Goal: Task Accomplishment & Management: Complete application form

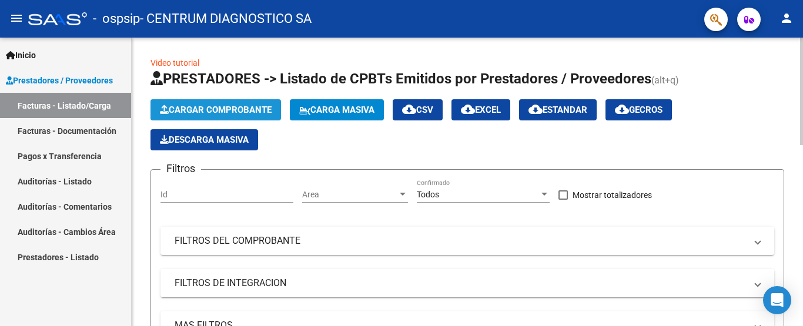
click at [193, 109] on span "Cargar Comprobante" at bounding box center [216, 110] width 112 height 11
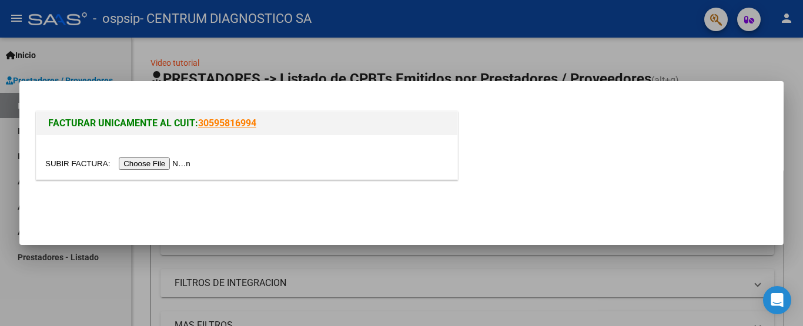
click at [158, 162] on input "file" at bounding box center [119, 164] width 149 height 12
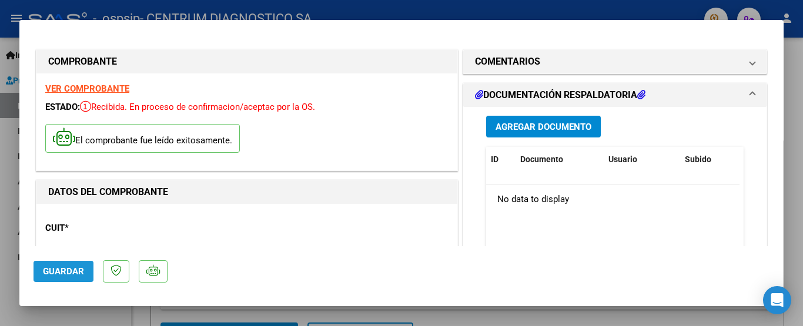
click at [62, 273] on span "Guardar" at bounding box center [63, 271] width 41 height 11
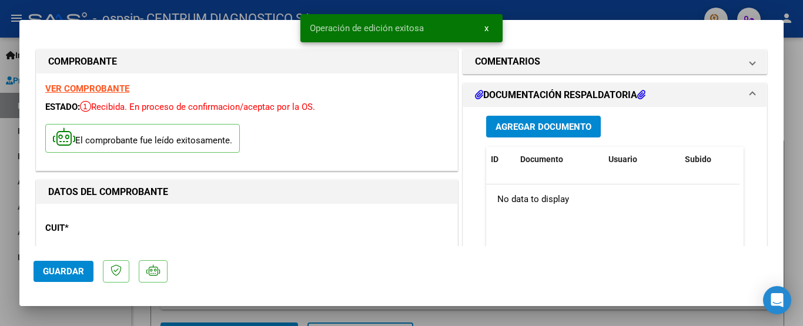
click at [522, 126] on span "Agregar Documento" at bounding box center [544, 127] width 96 height 11
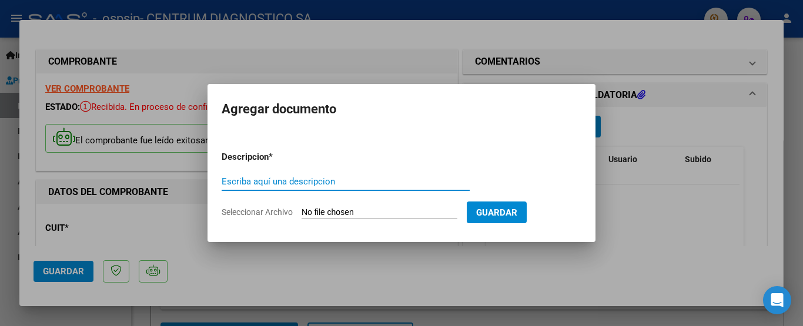
click at [263, 212] on span "Seleccionar Archivo" at bounding box center [257, 212] width 71 height 9
click at [302, 212] on input "Seleccionar Archivo" at bounding box center [380, 213] width 156 height 11
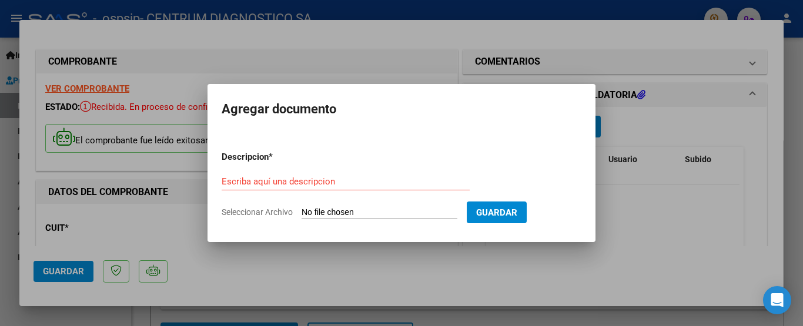
type input "C:\fakepath\Lote 6157.pdf"
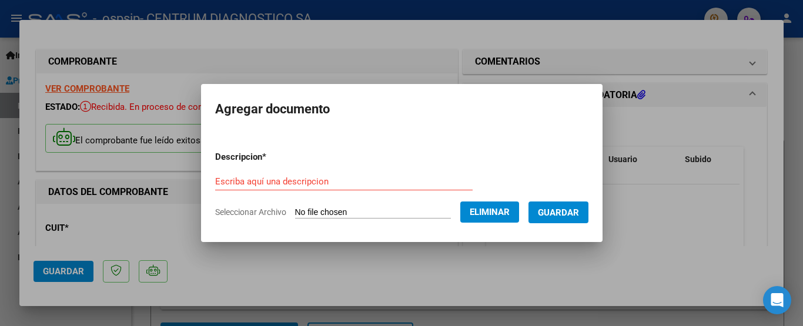
click at [215, 178] on input "Escriba aquí una descripcion" at bounding box center [344, 181] width 258 height 11
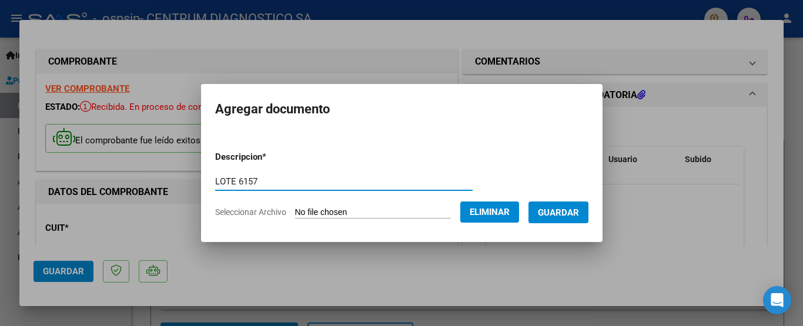
type input "LOTE 6157"
click at [563, 215] on span "Guardar" at bounding box center [558, 213] width 41 height 11
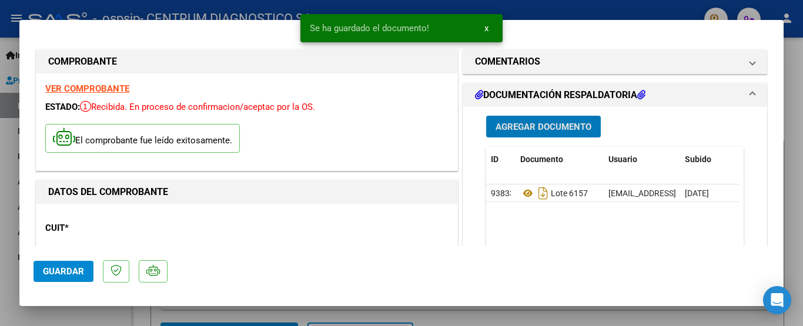
click at [519, 128] on span "Agregar Documento" at bounding box center [544, 127] width 96 height 11
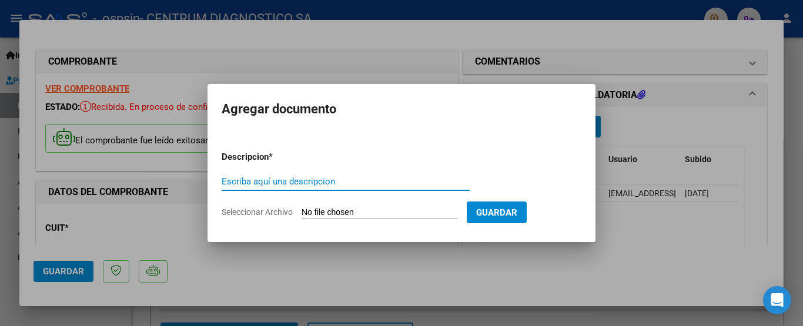
click at [253, 214] on span "Seleccionar Archivo" at bounding box center [257, 212] width 71 height 9
click at [302, 214] on input "Seleccionar Archivo" at bounding box center [380, 213] width 156 height 11
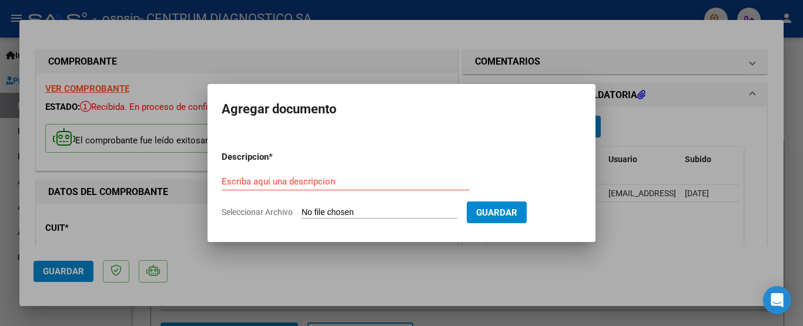
type input "C:\fakepath\2025-08 [PERSON_NAME] 6096.pdf"
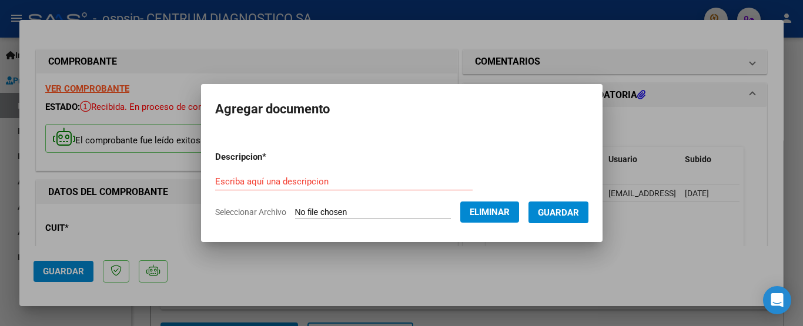
click at [215, 183] on input "Escriba aquí una descripcion" at bounding box center [344, 181] width 258 height 11
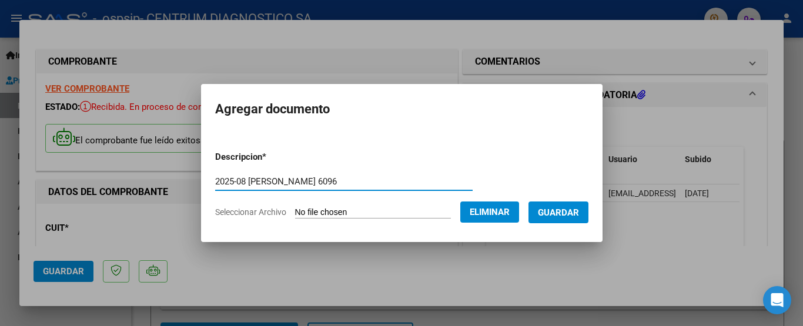
type input "2025-08 [PERSON_NAME] 6096"
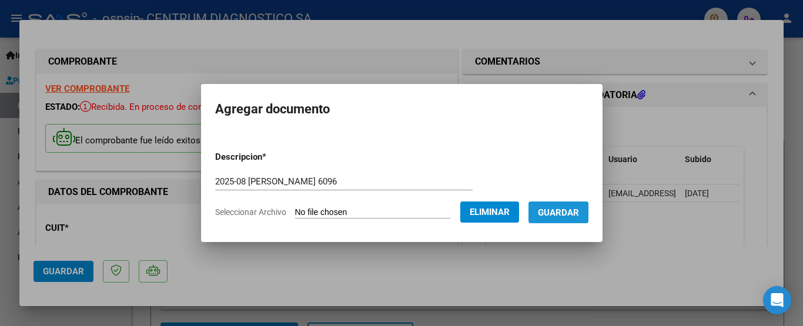
click at [566, 213] on span "Guardar" at bounding box center [558, 213] width 41 height 11
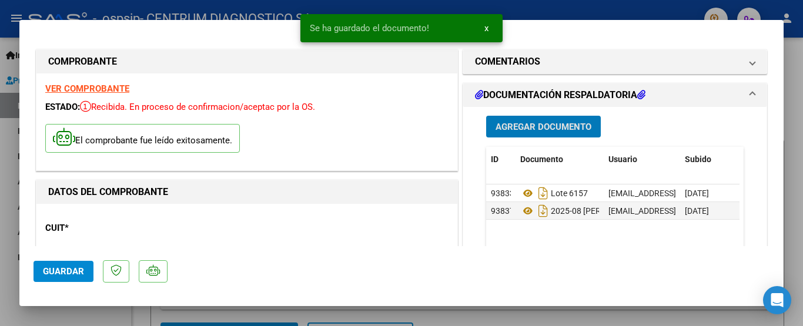
click at [518, 123] on span "Agregar Documento" at bounding box center [544, 127] width 96 height 11
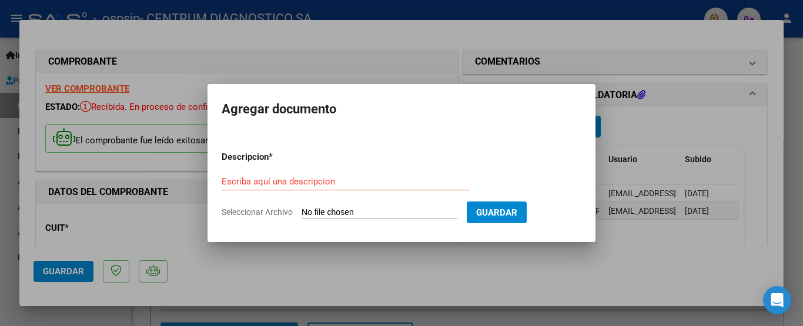
click at [262, 213] on span "Seleccionar Archivo" at bounding box center [257, 212] width 71 height 9
click at [302, 213] on input "Seleccionar Archivo" at bounding box center [380, 213] width 156 height 11
type input "C:\fakepath\2025-08 [PERSON_NAME] 7089.pdf"
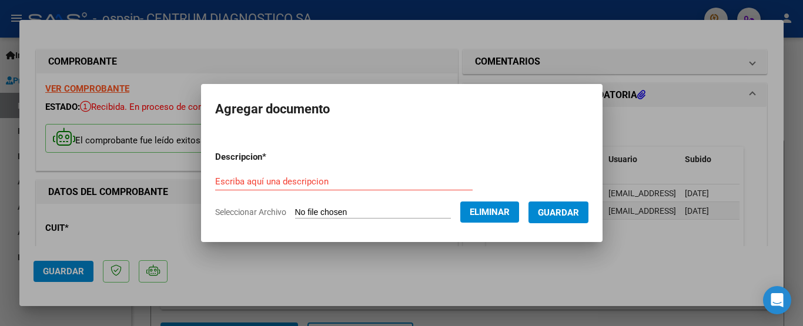
click at [215, 181] on input "Escriba aquí una descripcion" at bounding box center [344, 181] width 258 height 11
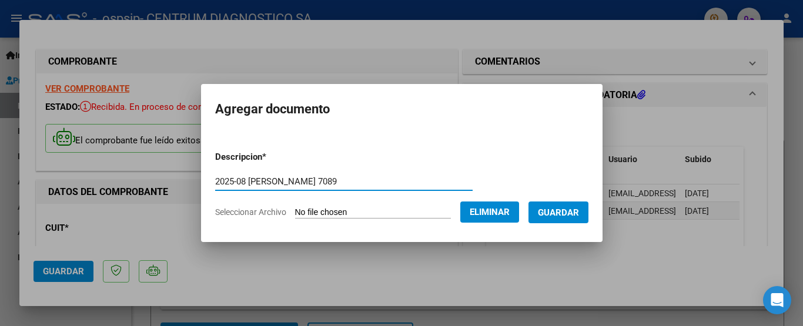
type input "2025-08 [PERSON_NAME] 7089"
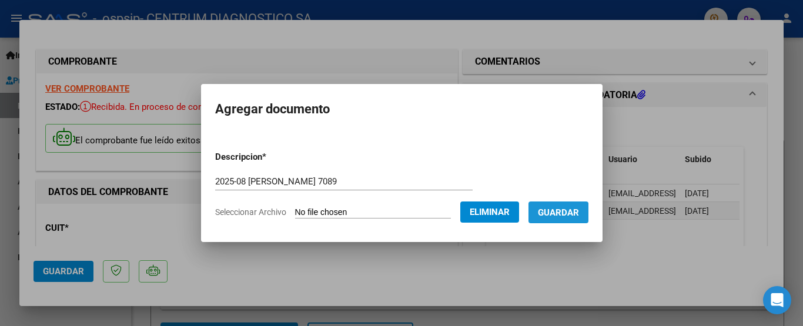
click at [559, 215] on span "Guardar" at bounding box center [558, 213] width 41 height 11
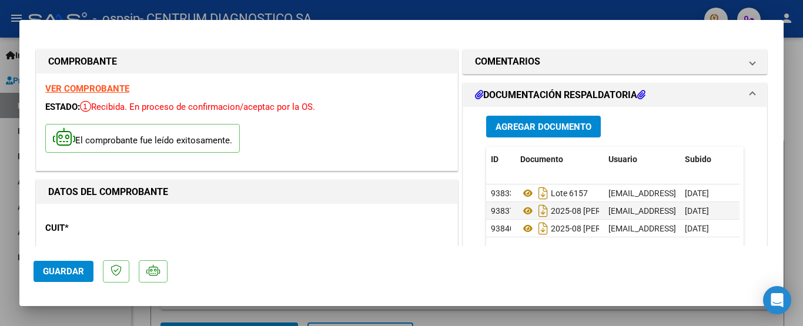
click at [51, 273] on span "Guardar" at bounding box center [63, 271] width 41 height 11
type input "$ 0,00"
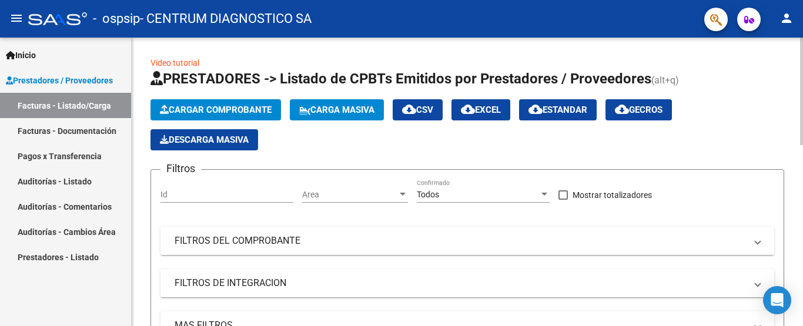
click at [186, 113] on span "Cargar Comprobante" at bounding box center [216, 110] width 112 height 11
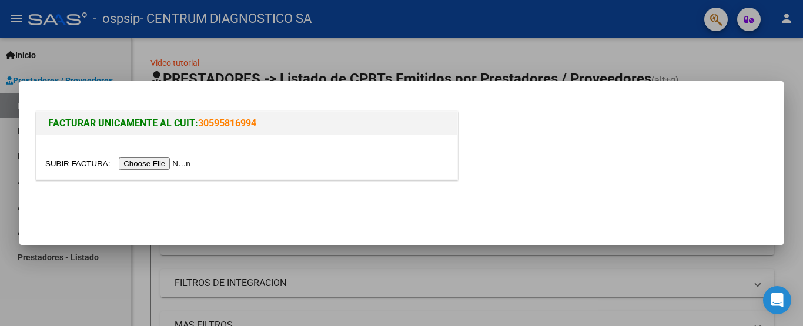
click at [148, 163] on input "file" at bounding box center [119, 164] width 149 height 12
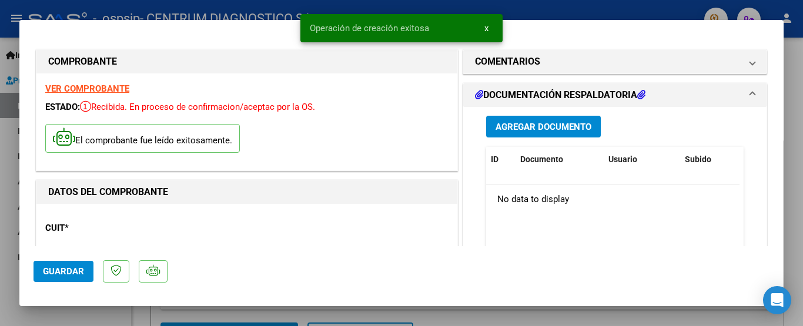
click at [61, 272] on span "Guardar" at bounding box center [63, 271] width 41 height 11
click at [520, 125] on span "Agregar Documento" at bounding box center [544, 127] width 96 height 11
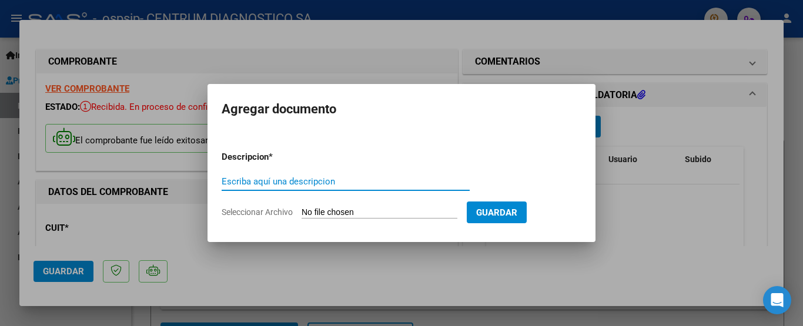
click at [242, 214] on span "Seleccionar Archivo" at bounding box center [257, 212] width 71 height 9
click at [302, 214] on input "Seleccionar Archivo" at bounding box center [380, 213] width 156 height 11
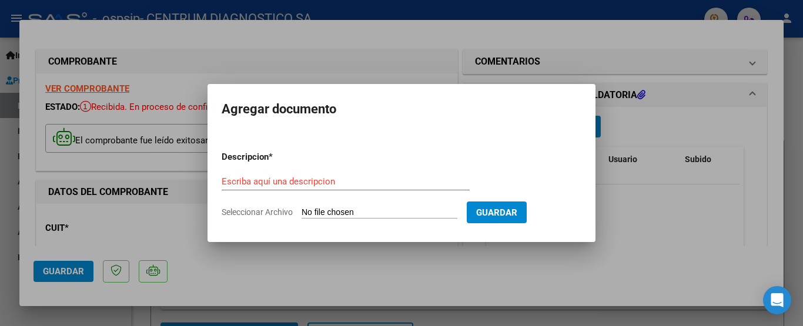
type input "C:\fakepath\Lote 6216.pdf"
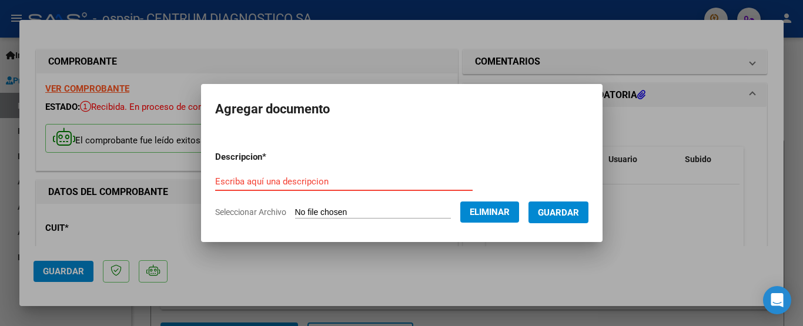
click at [215, 182] on input "Escriba aquí una descripcion" at bounding box center [344, 181] width 258 height 11
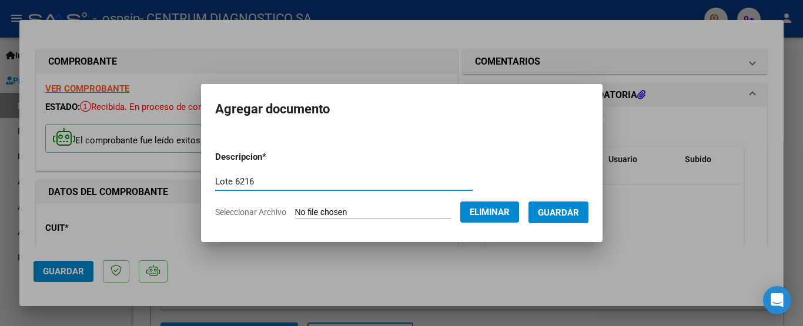
type input "Lote 6216"
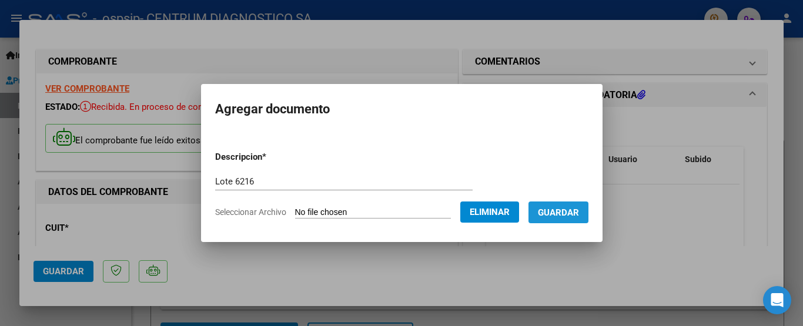
click at [571, 212] on span "Guardar" at bounding box center [558, 213] width 41 height 11
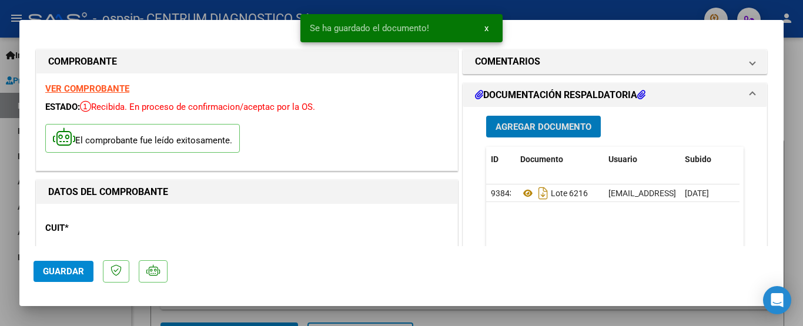
click at [543, 129] on span "Agregar Documento" at bounding box center [544, 127] width 96 height 11
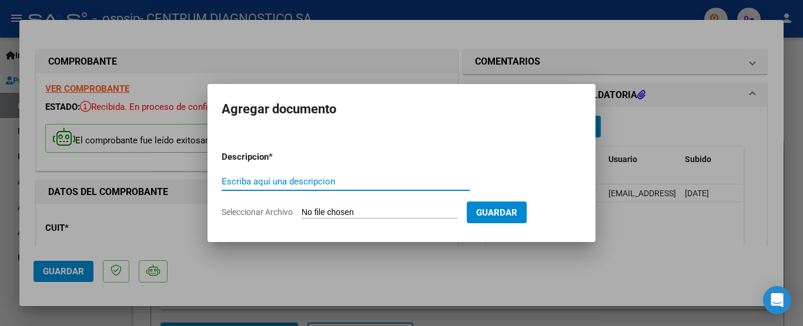
click at [263, 211] on span "Seleccionar Archivo" at bounding box center [257, 212] width 71 height 9
click at [302, 211] on input "Seleccionar Archivo" at bounding box center [380, 213] width 156 height 11
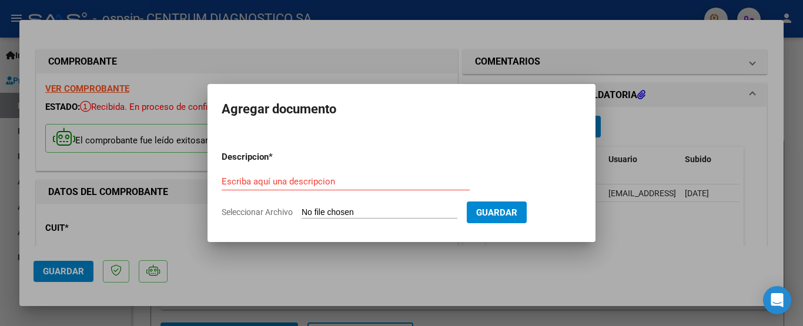
type input "C:\fakepath\2025-09 [PERSON_NAME].pdf"
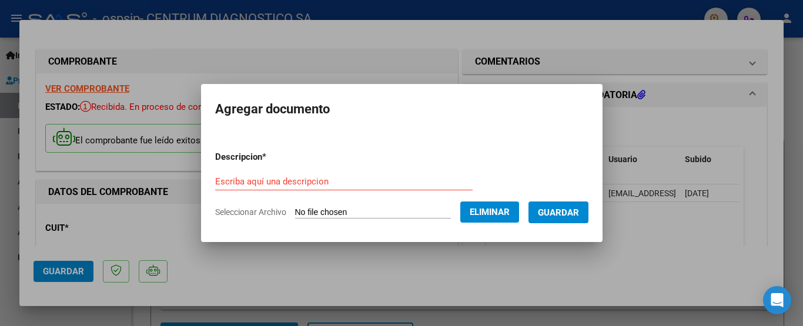
click at [215, 181] on input "Escriba aquí una descripcion" at bounding box center [344, 181] width 258 height 11
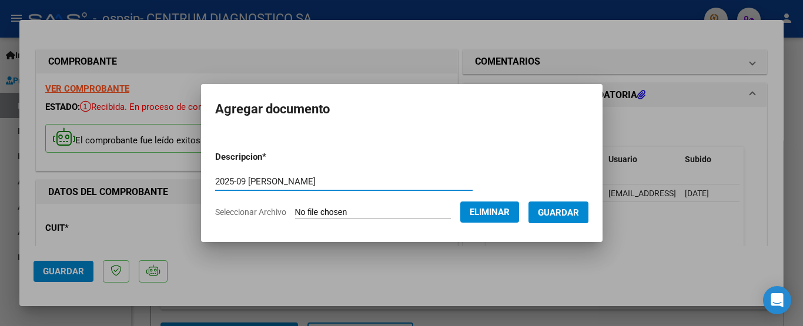
type input "2025-09 [PERSON_NAME]"
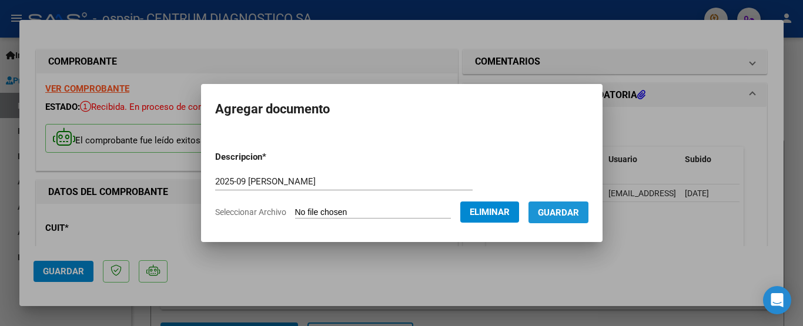
click at [567, 215] on span "Guardar" at bounding box center [558, 213] width 41 height 11
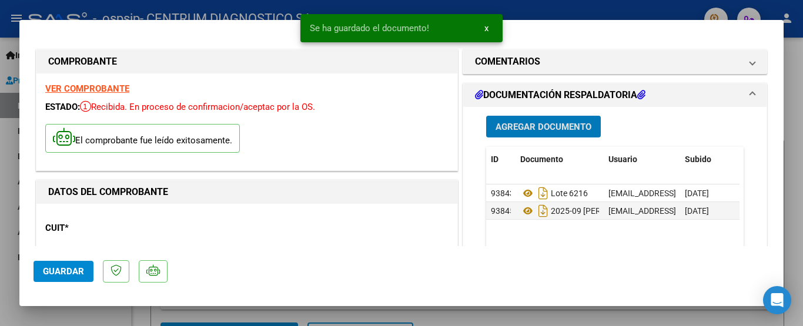
click at [533, 129] on span "Agregar Documento" at bounding box center [544, 127] width 96 height 11
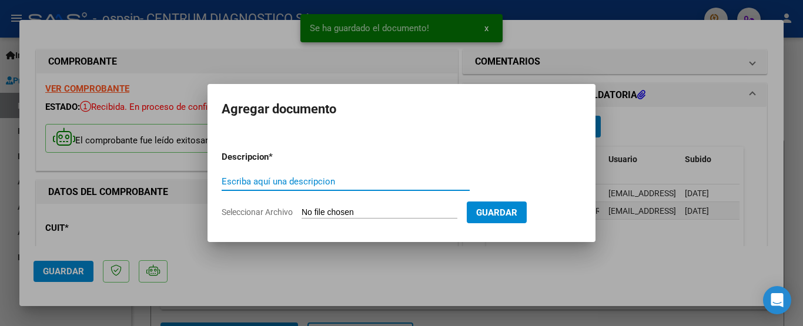
click at [248, 215] on span "Seleccionar Archivo" at bounding box center [257, 212] width 71 height 9
click at [302, 215] on input "Seleccionar Archivo" at bounding box center [380, 213] width 156 height 11
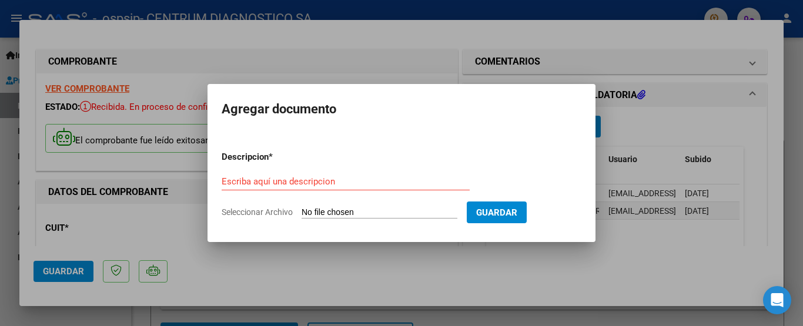
type input "C:\fakepath\2025-09 [PERSON_NAME] .pdf"
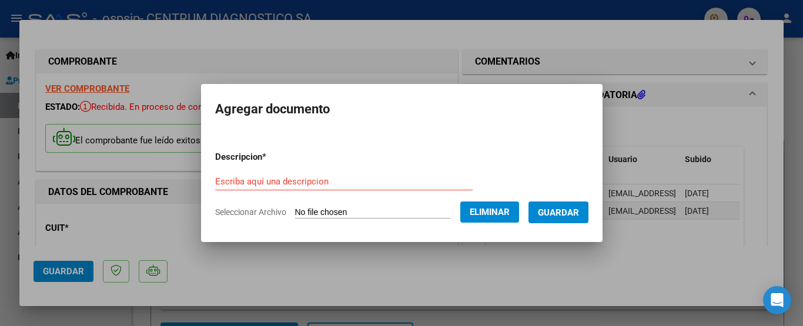
click at [215, 183] on input "Escriba aquí una descripcion" at bounding box center [344, 181] width 258 height 11
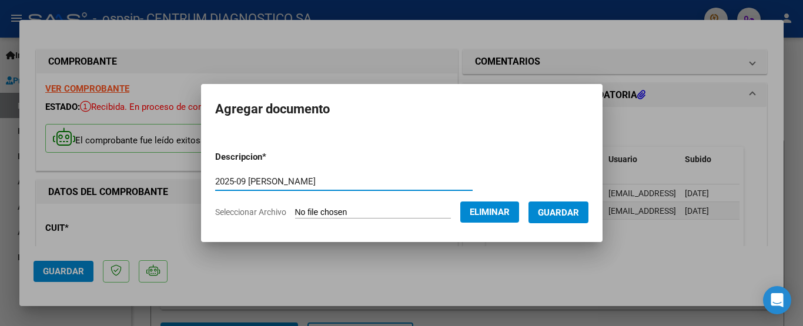
type input "2025-09 [PERSON_NAME]"
click at [563, 213] on span "Guardar" at bounding box center [558, 213] width 41 height 11
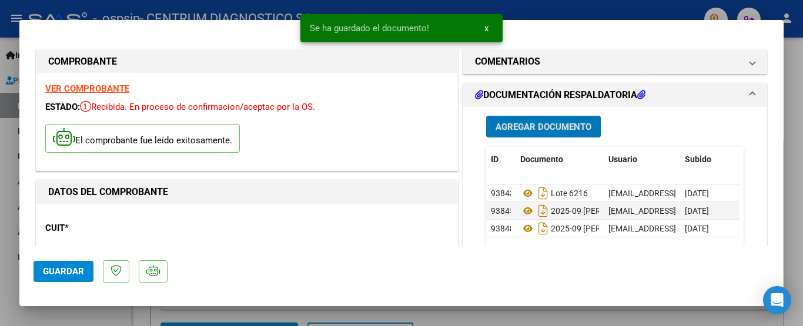
click at [523, 128] on span "Agregar Documento" at bounding box center [544, 127] width 96 height 11
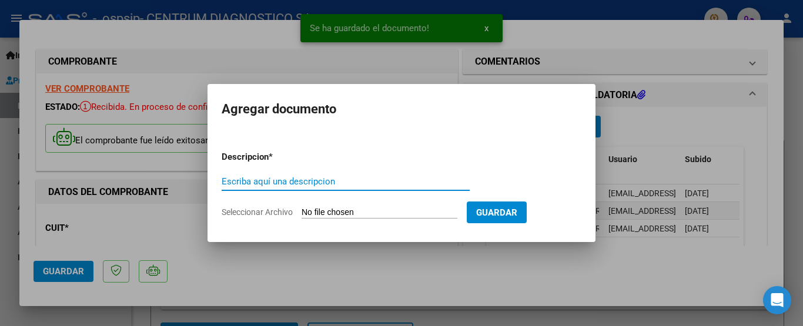
click at [256, 212] on span "Seleccionar Archivo" at bounding box center [257, 212] width 71 height 9
click at [302, 212] on input "Seleccionar Archivo" at bounding box center [380, 213] width 156 height 11
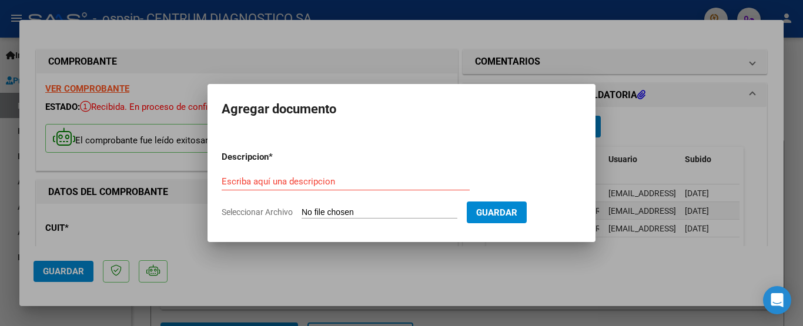
type input "C:\fakepath\2025-09 [PERSON_NAME] 7637.pdf"
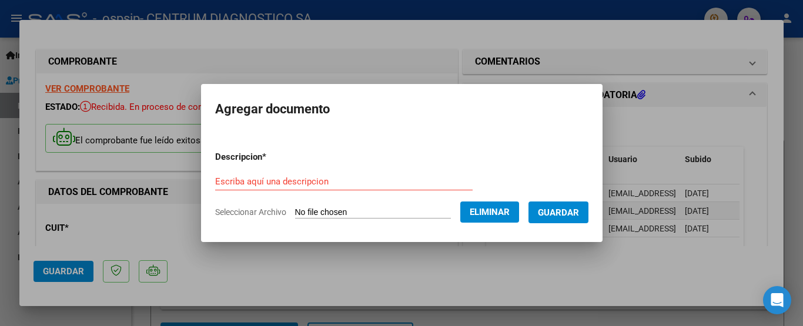
click at [215, 179] on input "Escriba aquí una descripcion" at bounding box center [344, 181] width 258 height 11
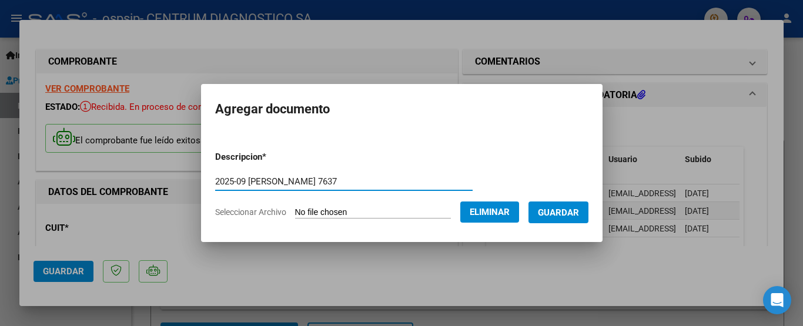
type input "2025-09 [PERSON_NAME] 7637"
click at [566, 208] on span "Guardar" at bounding box center [558, 213] width 41 height 11
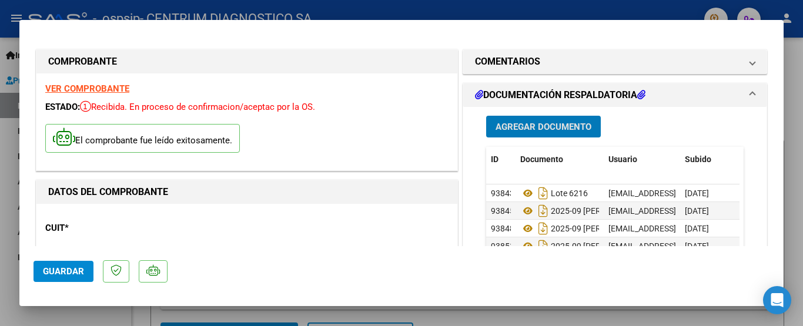
click at [530, 121] on button "Agregar Documento" at bounding box center [543, 127] width 115 height 22
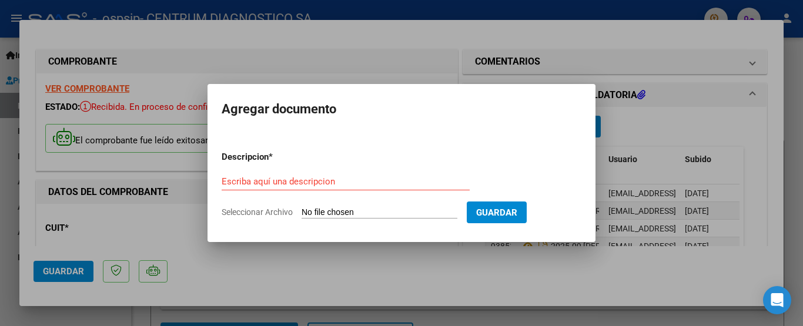
click at [259, 215] on span "Seleccionar Archivo" at bounding box center [257, 212] width 71 height 9
click at [302, 215] on input "Seleccionar Archivo" at bounding box center [380, 213] width 156 height 11
type input "C:\fakepath\2025-09 Mesa [PERSON_NAME] .pdf"
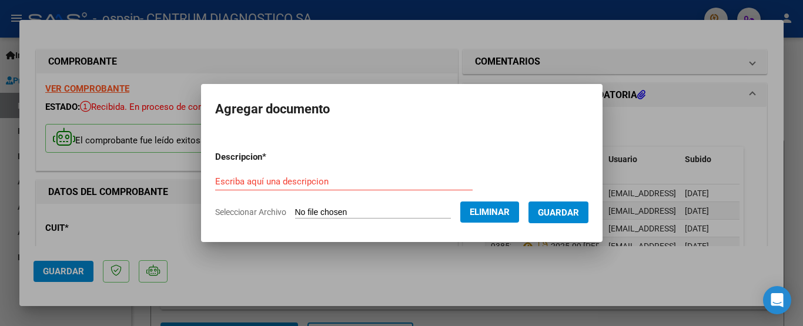
click at [215, 180] on input "Escriba aquí una descripcion" at bounding box center [344, 181] width 258 height 11
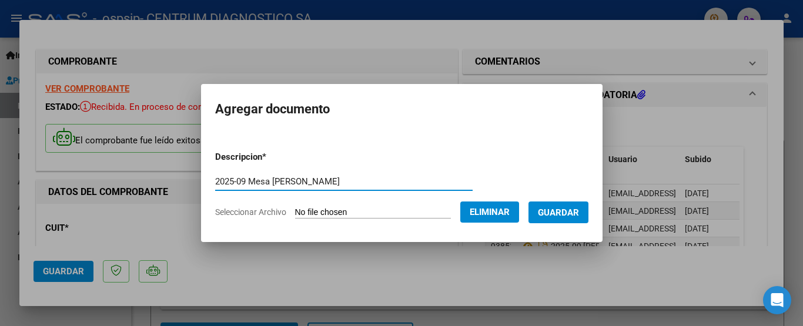
type input "2025-09 Mesa [PERSON_NAME]"
click at [576, 215] on span "Guardar" at bounding box center [558, 213] width 41 height 11
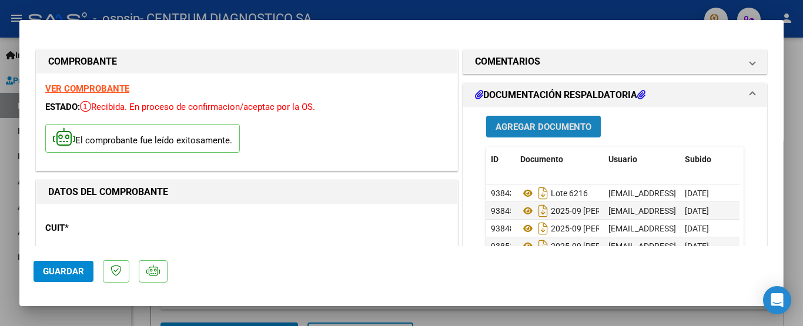
click at [538, 129] on span "Agregar Documento" at bounding box center [544, 127] width 96 height 11
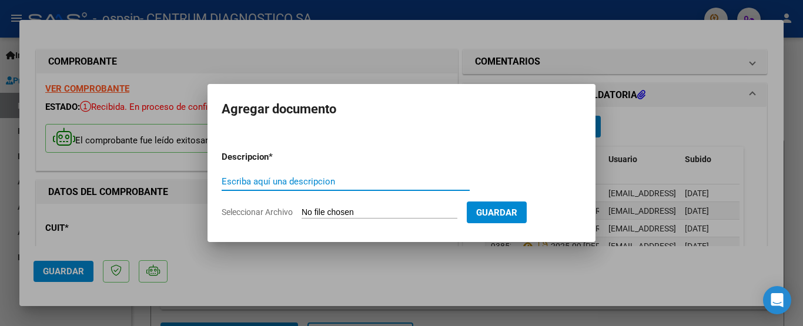
click at [276, 213] on span "Seleccionar Archivo" at bounding box center [257, 212] width 71 height 9
click at [302, 213] on input "Seleccionar Archivo" at bounding box center [380, 213] width 156 height 11
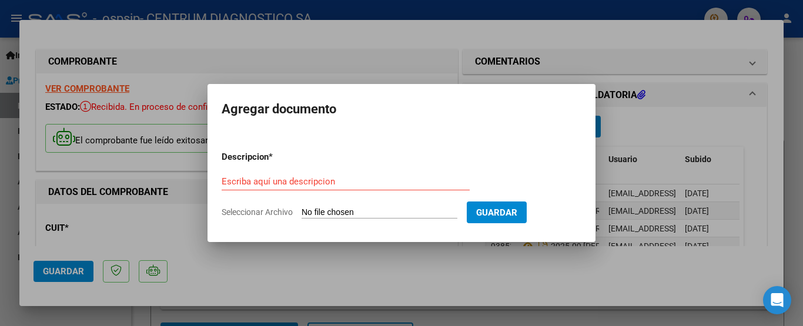
type input "C:\fakepath\2025-9 [PERSON_NAME] 6096.pdf"
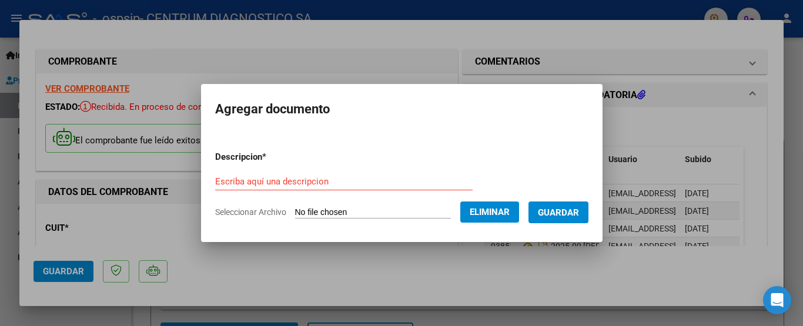
click at [216, 182] on input "Escriba aquí una descripcion" at bounding box center [344, 181] width 258 height 11
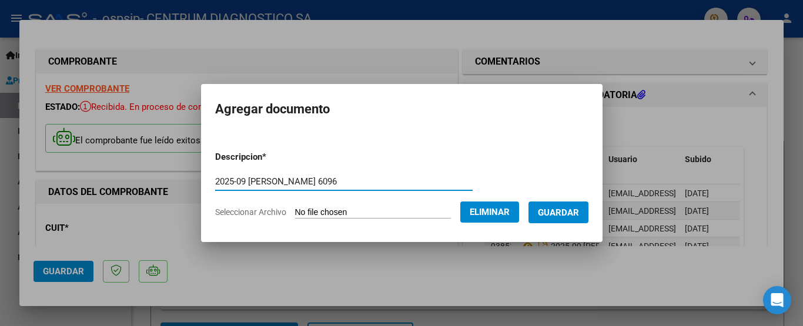
type input "2025-09 [PERSON_NAME] 6096"
click at [565, 211] on span "Guardar" at bounding box center [558, 213] width 41 height 11
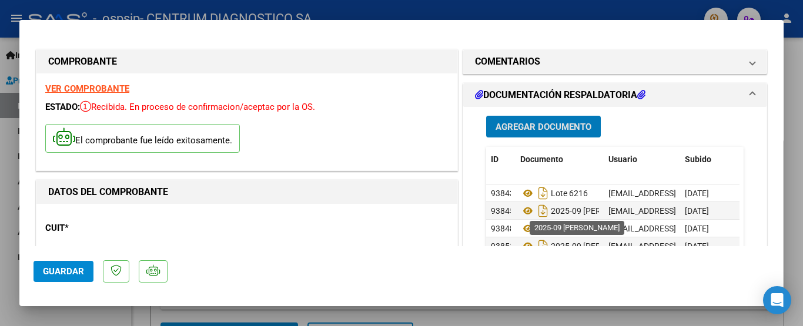
scroll to position [9, 0]
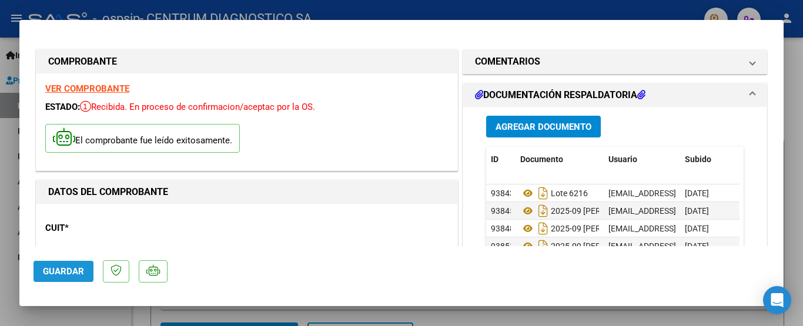
click at [50, 275] on span "Guardar" at bounding box center [63, 271] width 41 height 11
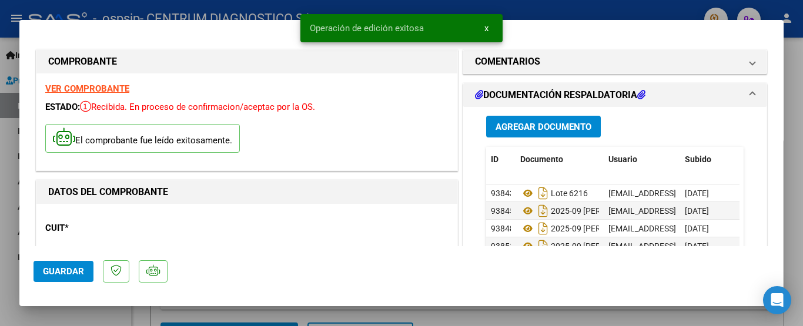
type input "$ 0,00"
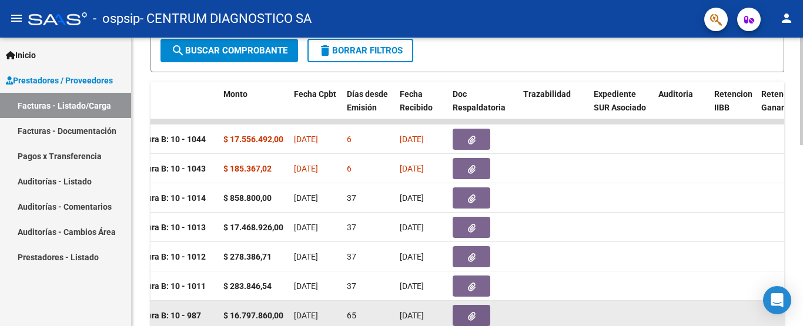
scroll to position [310, 0]
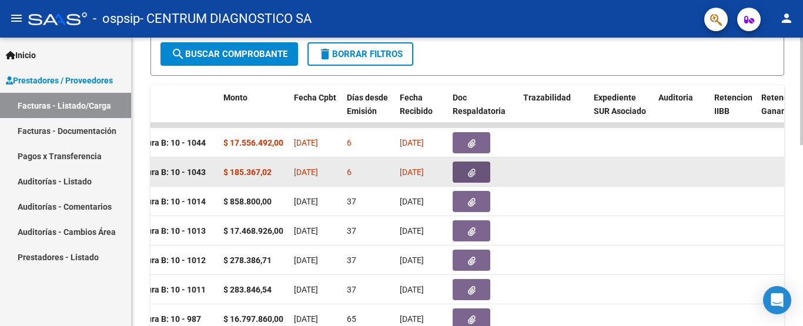
click at [481, 173] on button "button" at bounding box center [472, 172] width 38 height 21
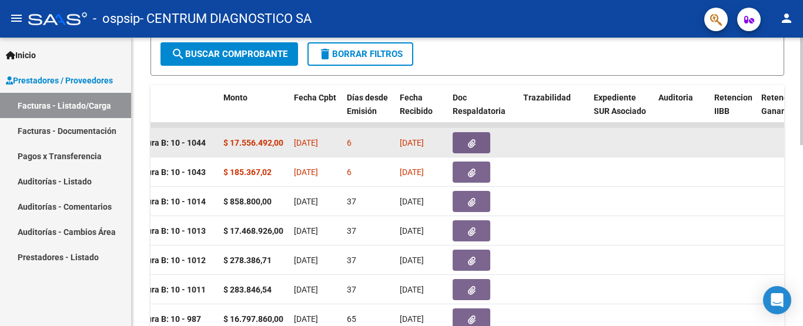
click at [463, 143] on button "button" at bounding box center [472, 142] width 38 height 21
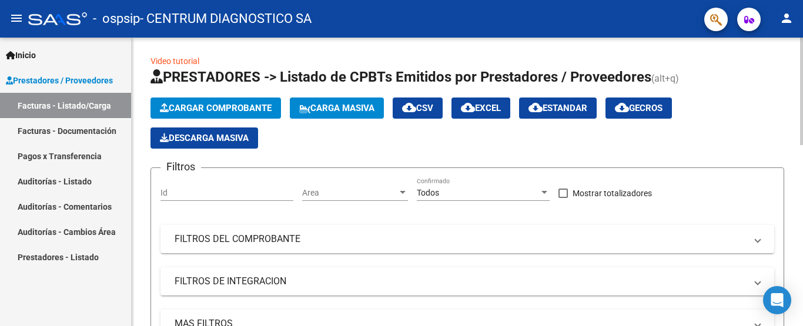
scroll to position [0, 0]
